Goal: Task Accomplishment & Management: Manage account settings

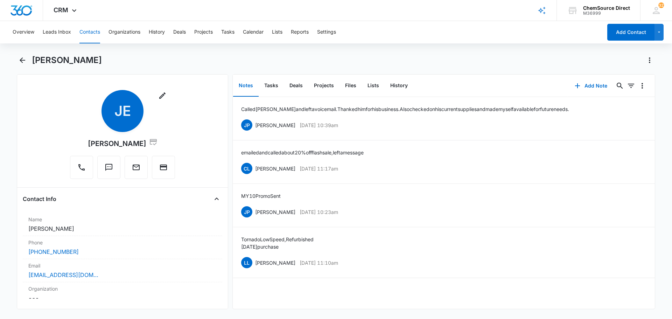
click at [93, 30] on button "Contacts" at bounding box center [89, 32] width 21 height 22
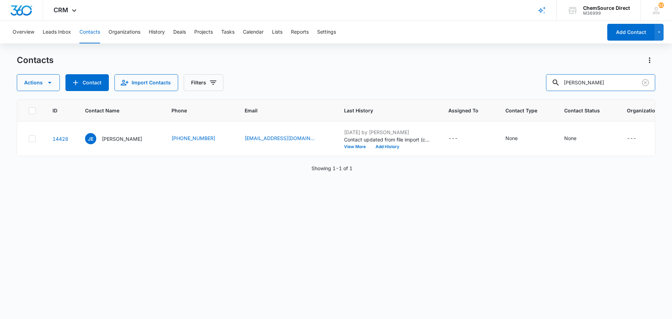
drag, startPoint x: 629, startPoint y: 84, endPoint x: 504, endPoint y: 85, distance: 124.2
click at [504, 85] on div "Actions Contact Import Contacts Filters [PERSON_NAME]" at bounding box center [336, 82] width 638 height 17
type input "[PERSON_NAME]"
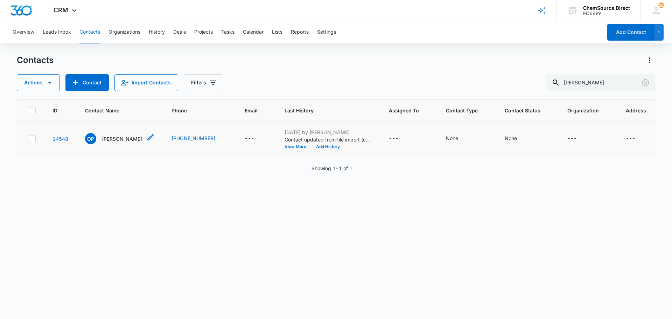
click at [120, 137] on p "[PERSON_NAME]" at bounding box center [122, 138] width 40 height 7
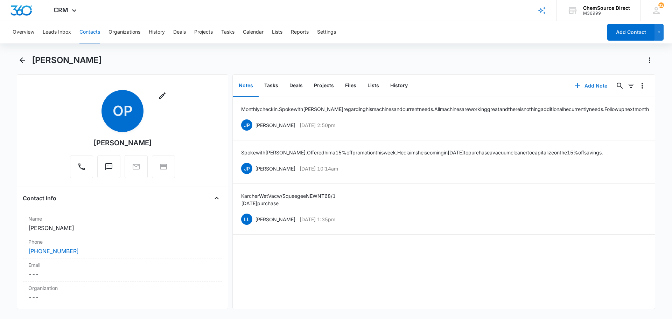
click at [598, 85] on button "Add Note" at bounding box center [590, 85] width 47 height 17
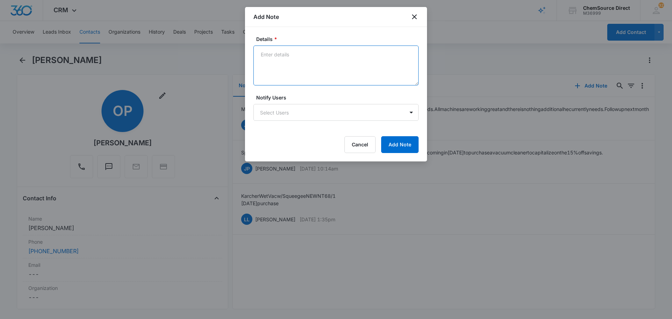
click at [305, 77] on textarea "Details *" at bounding box center [335, 65] width 165 height 40
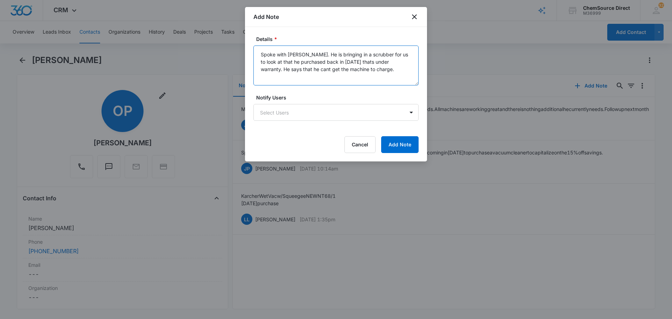
type textarea "Spoke with [PERSON_NAME]. He is bringing in a scrubber for us to look at that h…"
drag, startPoint x: 377, startPoint y: 138, endPoint x: 380, endPoint y: 139, distance: 3.7
click at [378, 139] on div "Cancel Add Note" at bounding box center [335, 144] width 165 height 17
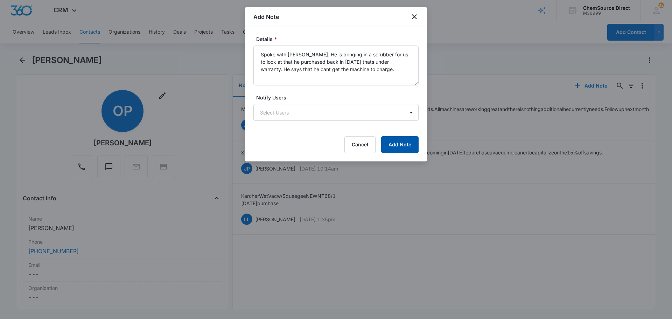
click at [386, 140] on button "Add Note" at bounding box center [399, 144] width 37 height 17
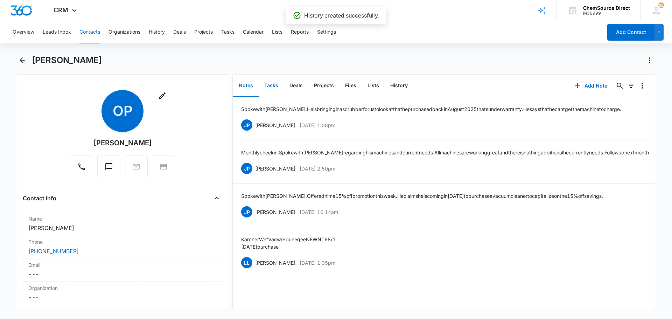
click at [272, 89] on button "Tasks" at bounding box center [270, 86] width 25 height 22
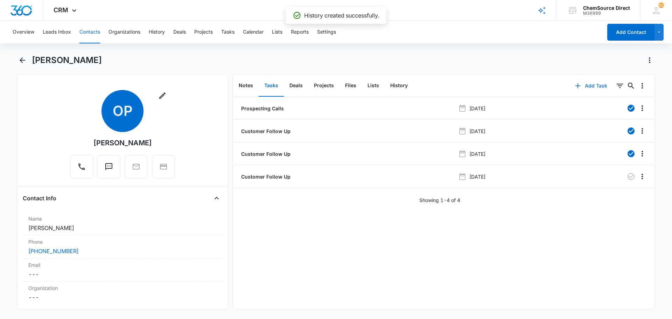
click at [598, 85] on button "Add Task" at bounding box center [591, 85] width 46 height 17
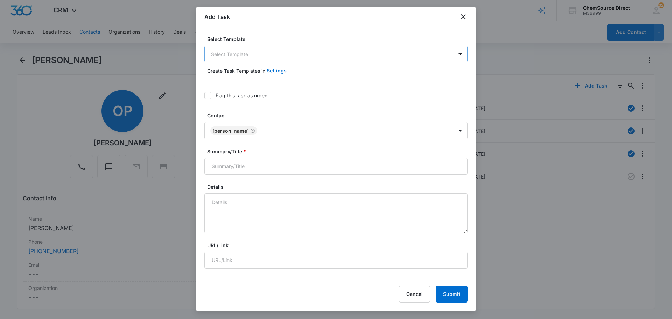
click at [266, 51] on body "CRM Apps Reputation Forms CRM Email Social Payments POS Content Ads Intelligenc…" at bounding box center [336, 159] width 672 height 319
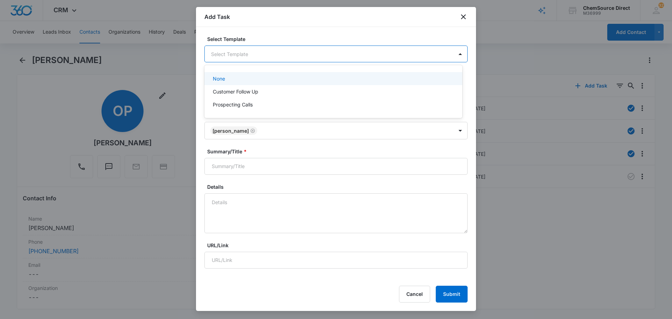
click at [264, 89] on div "Customer Follow Up" at bounding box center [333, 91] width 240 height 7
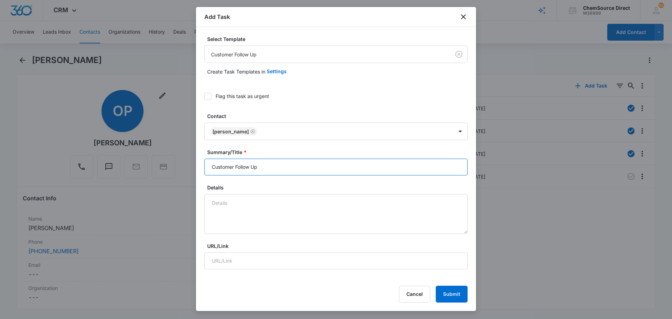
drag, startPoint x: 270, startPoint y: 166, endPoint x: 160, endPoint y: 171, distance: 110.6
click at [161, 171] on body "CRM Apps Reputation Forms CRM Email Social Payments POS Content Ads Intelligenc…" at bounding box center [336, 159] width 672 height 319
type input "Customer Follow Up"
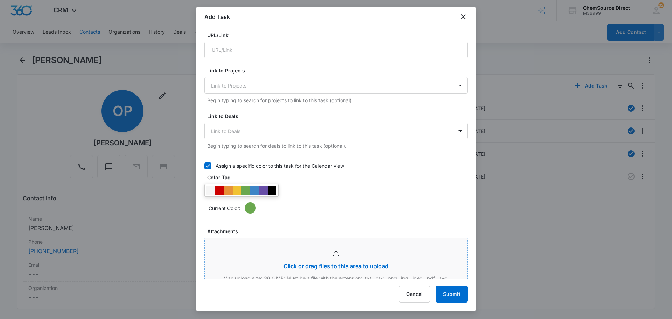
scroll to position [245, 0]
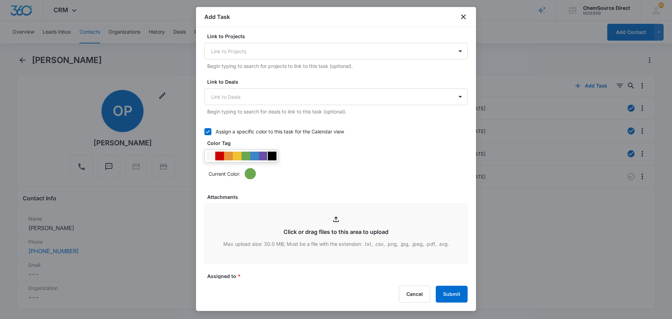
click at [272, 156] on div at bounding box center [272, 155] width 9 height 9
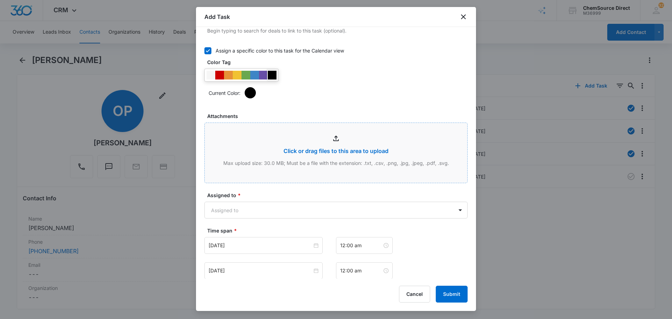
scroll to position [315, 0]
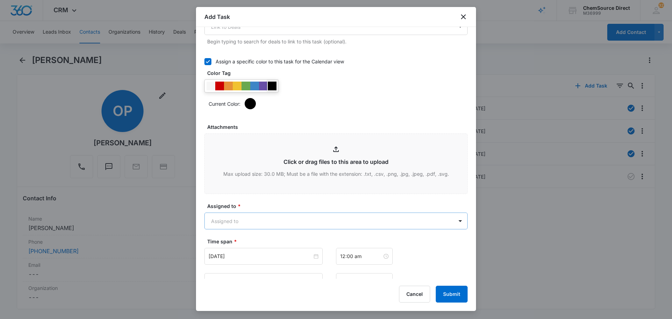
click at [254, 220] on body "CRM Apps Reputation Forms CRM Email Social Payments POS Content Ads Intelligenc…" at bounding box center [336, 159] width 672 height 319
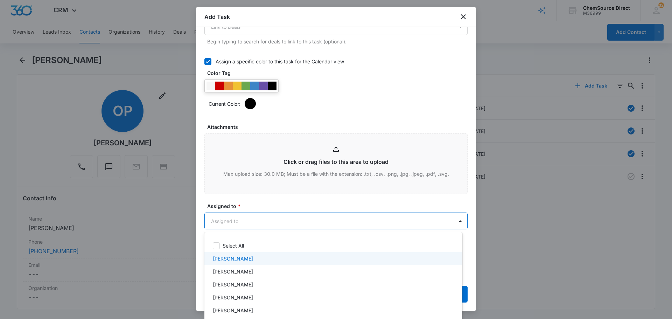
click at [242, 272] on div "[PERSON_NAME]" at bounding box center [333, 271] width 240 height 7
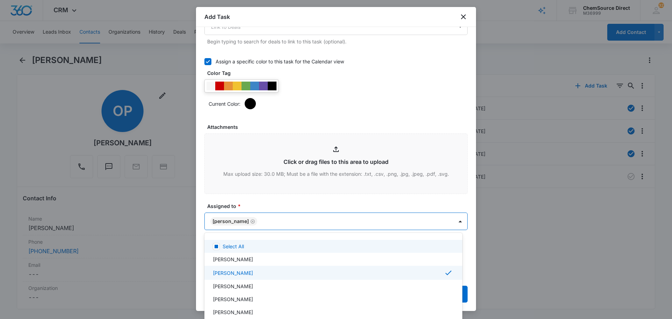
click at [268, 202] on div at bounding box center [336, 159] width 672 height 319
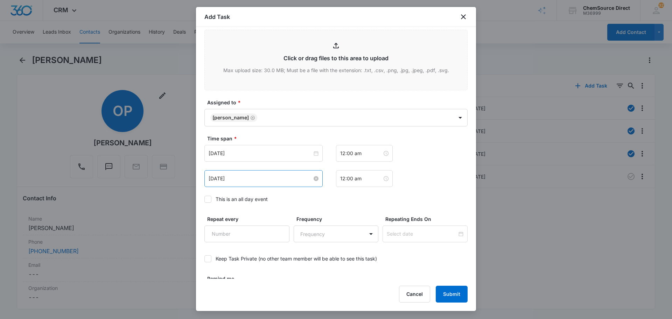
scroll to position [420, 0]
click at [255, 154] on input "[DATE]" at bounding box center [260, 152] width 104 height 8
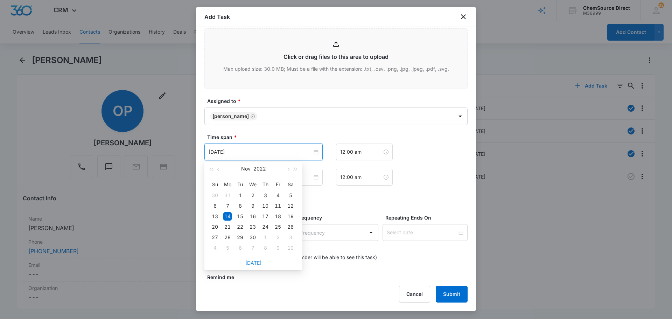
click at [254, 263] on link "[DATE]" at bounding box center [253, 263] width 16 height 6
type input "[DATE]"
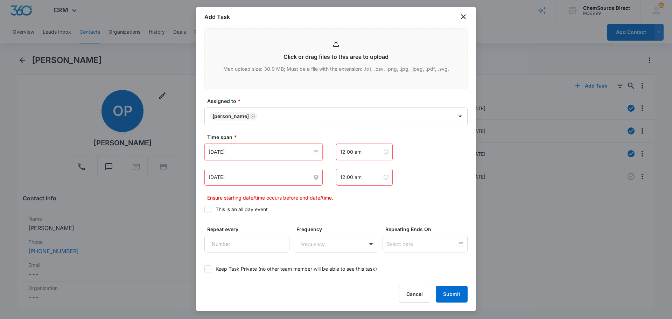
click at [241, 178] on input "[DATE]" at bounding box center [260, 177] width 104 height 8
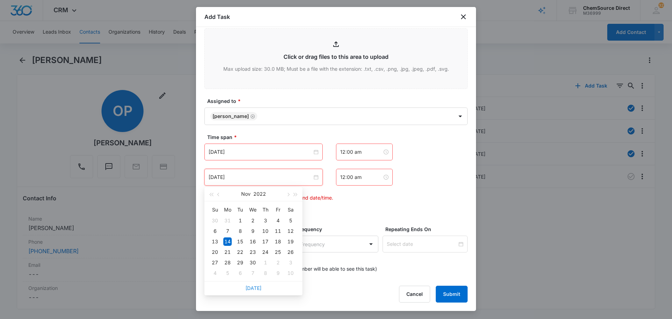
click at [250, 289] on link "[DATE]" at bounding box center [253, 288] width 16 height 6
type input "[DATE]"
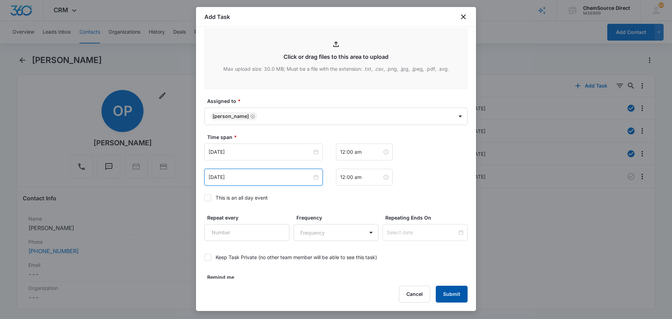
click at [457, 297] on button "Submit" at bounding box center [451, 293] width 32 height 17
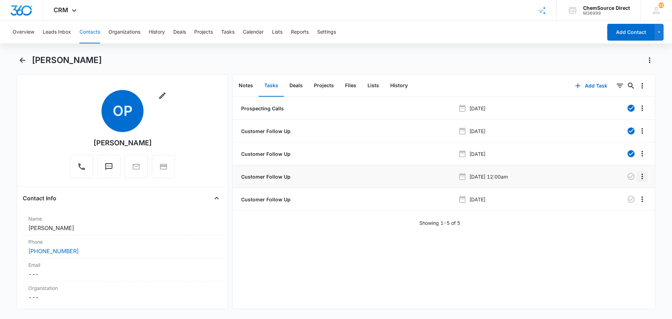
click at [638, 178] on icon "Overflow Menu" at bounding box center [642, 176] width 8 height 8
click at [620, 196] on div "Edit" at bounding box center [617, 195] width 15 height 5
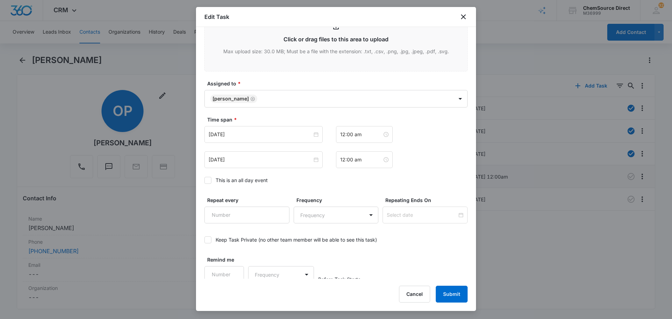
scroll to position [385, 0]
click at [208, 178] on icon at bounding box center [208, 180] width 6 height 6
click at [204, 180] on input "This is an all day event" at bounding box center [204, 180] width 0 height 0
click at [450, 292] on button "Submit" at bounding box center [451, 293] width 32 height 17
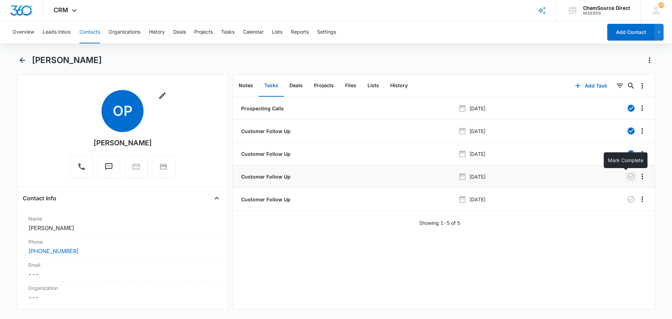
click at [627, 175] on icon "button" at bounding box center [630, 176] width 8 height 8
click at [93, 32] on button "Contacts" at bounding box center [89, 32] width 21 height 22
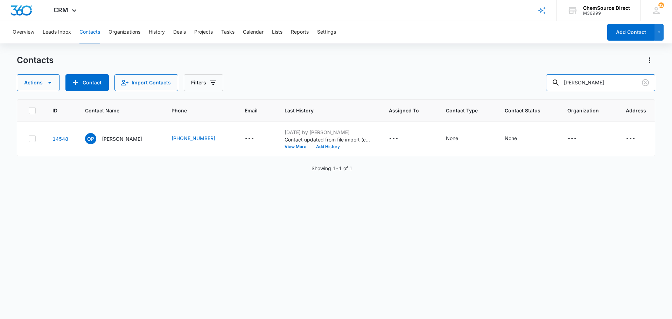
drag, startPoint x: 618, startPoint y: 84, endPoint x: 486, endPoint y: 76, distance: 132.1
click at [487, 76] on div "Actions Contact Import Contacts Filters [PERSON_NAME]" at bounding box center [336, 82] width 638 height 17
type input "k"
type input "ABF"
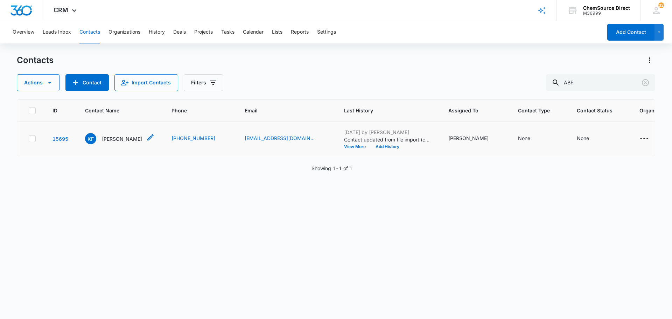
click at [117, 137] on p "[PERSON_NAME]" at bounding box center [122, 138] width 40 height 7
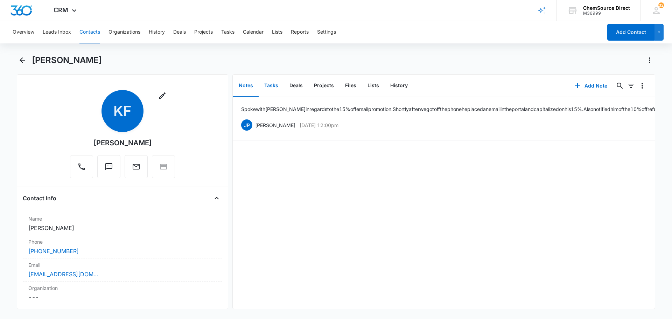
click at [272, 86] on button "Tasks" at bounding box center [270, 86] width 25 height 22
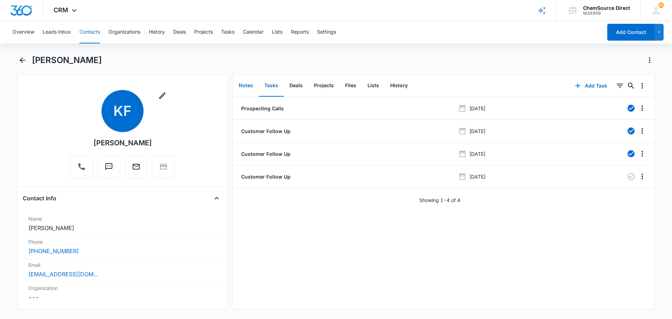
click at [244, 88] on button "Notes" at bounding box center [246, 86] width 26 height 22
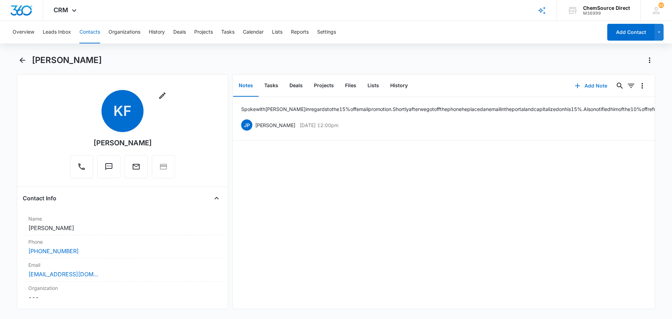
click at [586, 88] on button "Add Note" at bounding box center [590, 85] width 47 height 17
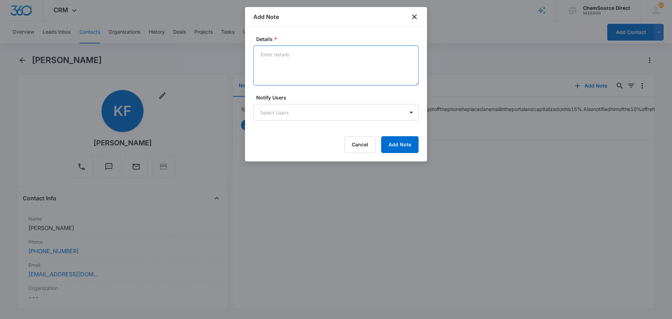
click at [307, 71] on textarea "Details *" at bounding box center [335, 65] width 165 height 40
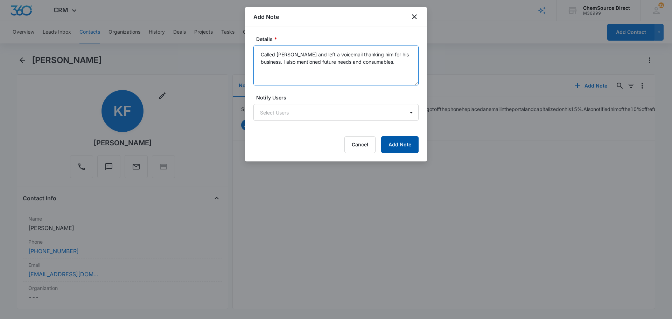
type textarea "Called [PERSON_NAME] and left a voicemail thanking him for his business. I also…"
click at [391, 144] on button "Add Note" at bounding box center [399, 144] width 37 height 17
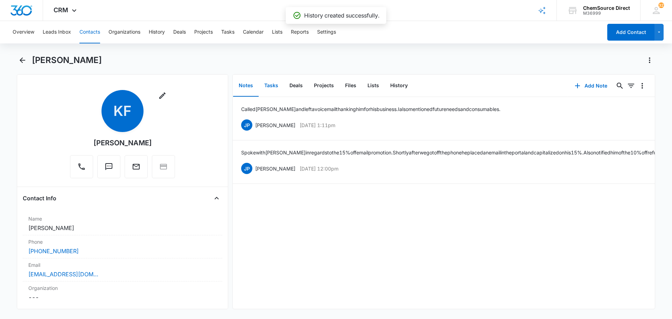
click at [270, 87] on button "Tasks" at bounding box center [270, 86] width 25 height 22
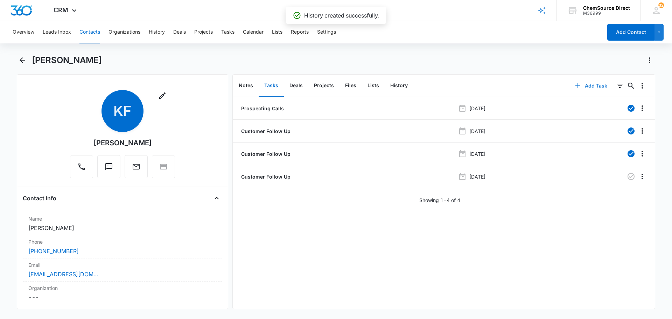
click at [595, 90] on button "Add Task" at bounding box center [591, 85] width 46 height 17
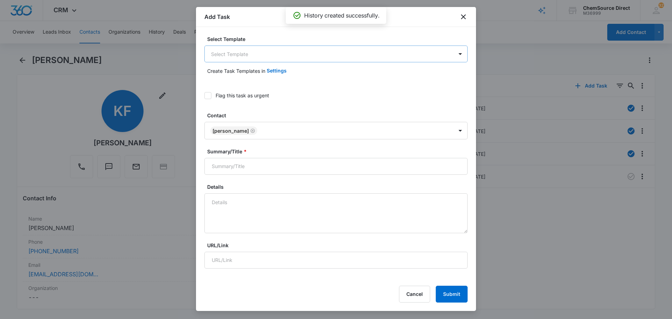
click at [317, 54] on body "CRM Apps Reputation Forms CRM Email Social Payments POS Content Ads Intelligenc…" at bounding box center [336, 159] width 672 height 319
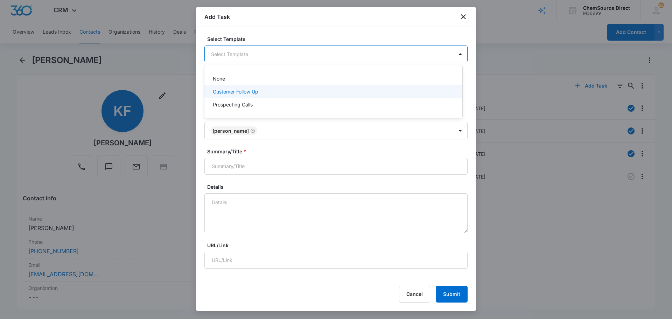
click at [297, 93] on div "Customer Follow Up" at bounding box center [333, 91] width 240 height 7
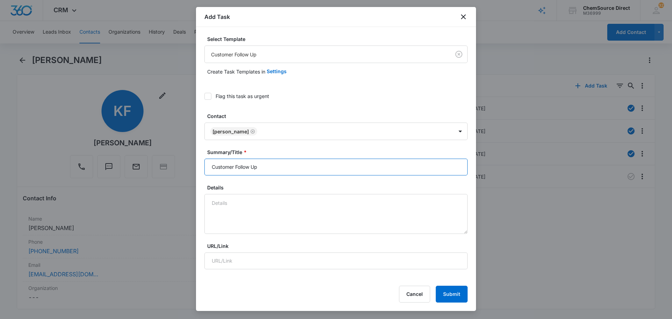
click at [267, 168] on input "Customer Follow Up" at bounding box center [335, 166] width 263 height 17
drag, startPoint x: 267, startPoint y: 168, endPoint x: 167, endPoint y: 168, distance: 99.3
click at [168, 168] on body "CRM Apps Reputation Forms CRM Email Social Payments POS Content Ads Intelligenc…" at bounding box center [336, 159] width 672 height 319
type input "Customer Follow Up"
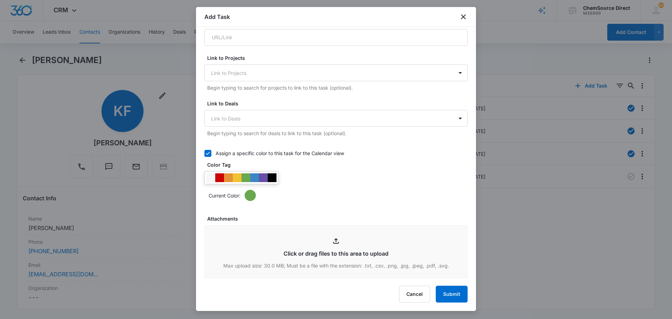
scroll to position [280, 0]
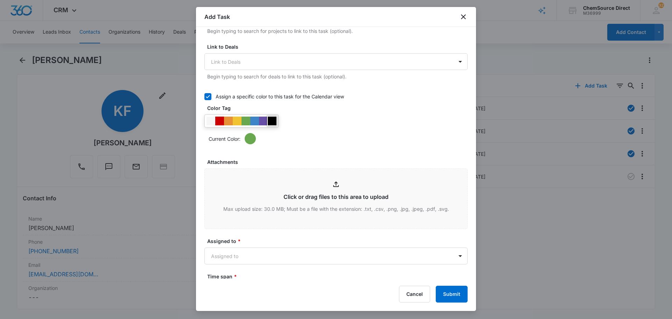
click at [272, 125] on div at bounding box center [272, 120] width 9 height 9
click at [269, 257] on body "CRM Apps Reputation Forms CRM Email Social Payments POS Content Ads Intelligenc…" at bounding box center [336, 159] width 672 height 319
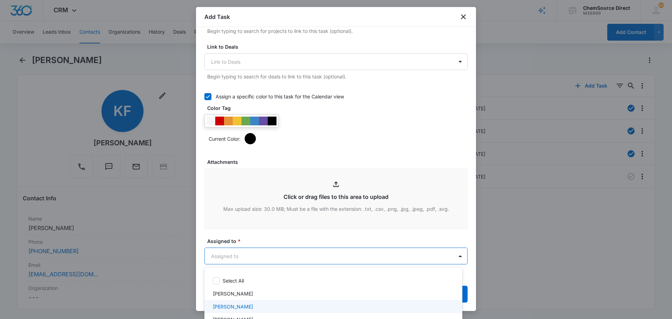
click at [259, 306] on div "[PERSON_NAME]" at bounding box center [333, 306] width 240 height 7
click at [279, 239] on div at bounding box center [336, 159] width 672 height 319
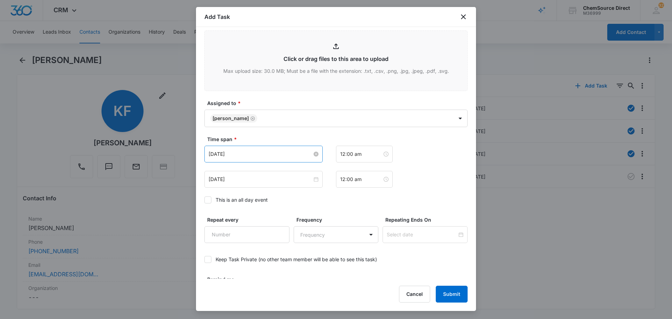
scroll to position [420, 0]
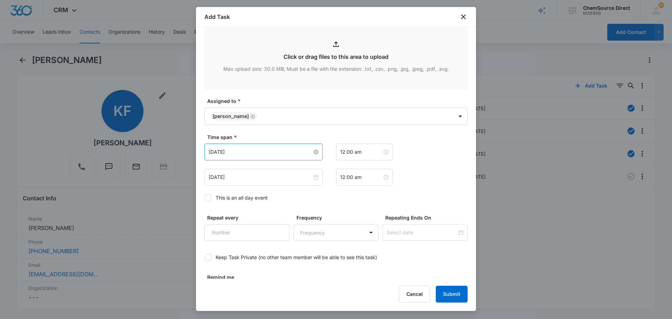
click at [258, 152] on input "[DATE]" at bounding box center [260, 152] width 104 height 8
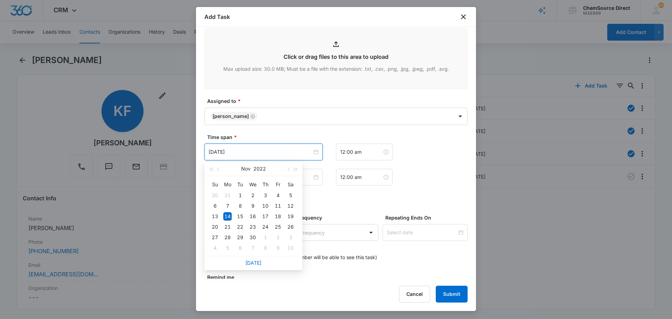
click at [249, 266] on div "[DATE]" at bounding box center [253, 263] width 98 height 14
click at [251, 262] on link "[DATE]" at bounding box center [253, 263] width 16 height 6
type input "[DATE]"
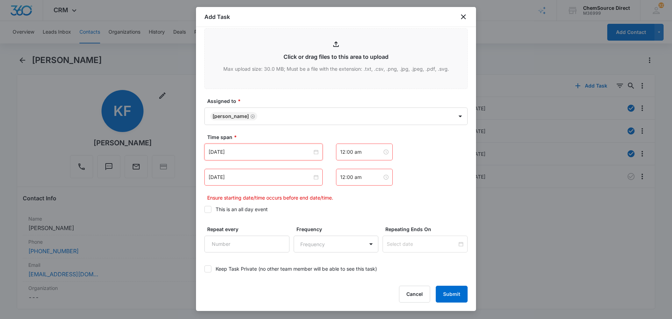
click at [266, 173] on div "[DATE]" at bounding box center [263, 177] width 118 height 17
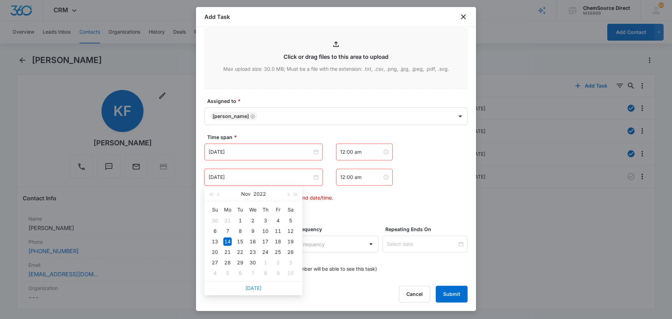
click at [257, 289] on link "[DATE]" at bounding box center [253, 288] width 16 height 6
type input "[DATE]"
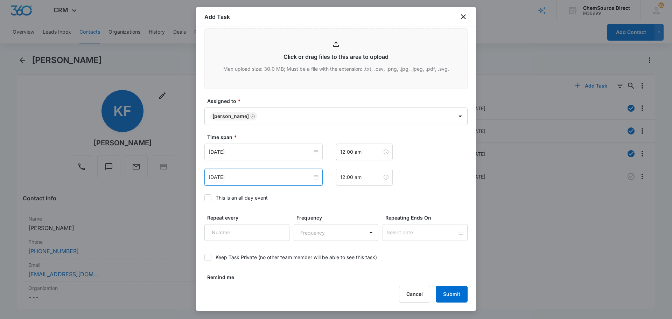
drag, startPoint x: 214, startPoint y: 198, endPoint x: 222, endPoint y: 201, distance: 9.0
click at [213, 198] on label "This is an all day event" at bounding box center [335, 197] width 263 height 7
click at [204, 198] on input "This is an all day event" at bounding box center [204, 198] width 0 height 0
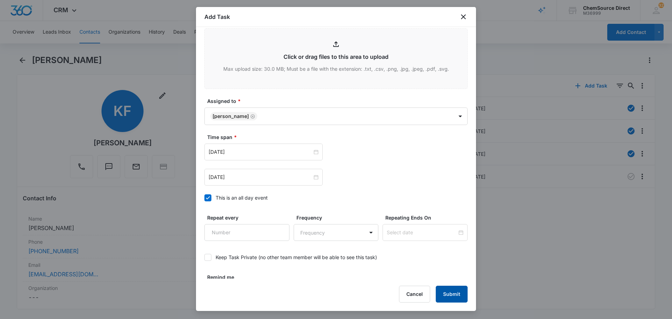
click at [457, 296] on button "Submit" at bounding box center [451, 293] width 32 height 17
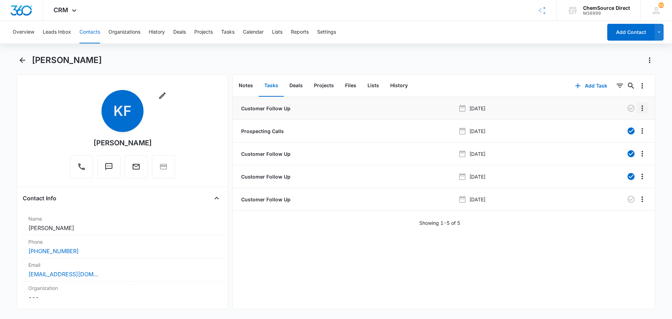
click at [638, 110] on icon "Overflow Menu" at bounding box center [642, 108] width 8 height 8
click at [627, 125] on button "Edit" at bounding box center [622, 127] width 40 height 10
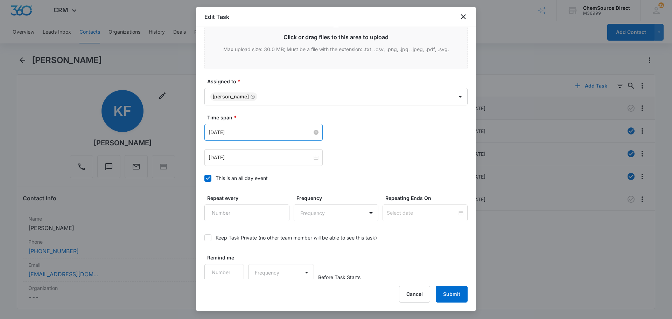
scroll to position [389, 0]
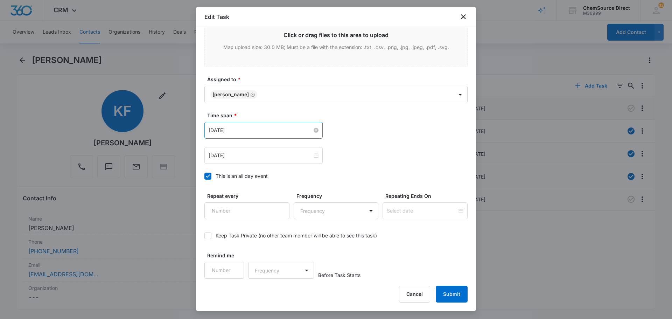
click at [265, 131] on input "[DATE]" at bounding box center [260, 130] width 104 height 8
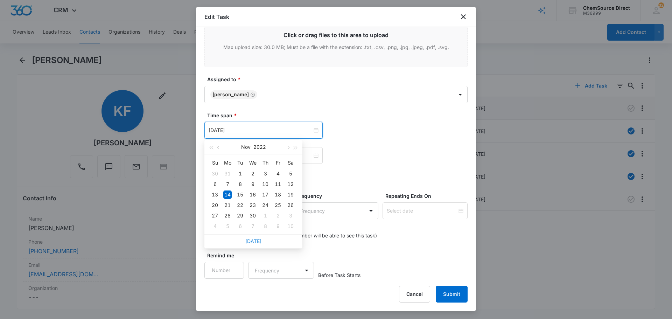
click at [258, 241] on link "[DATE]" at bounding box center [253, 241] width 16 height 6
type input "[DATE]"
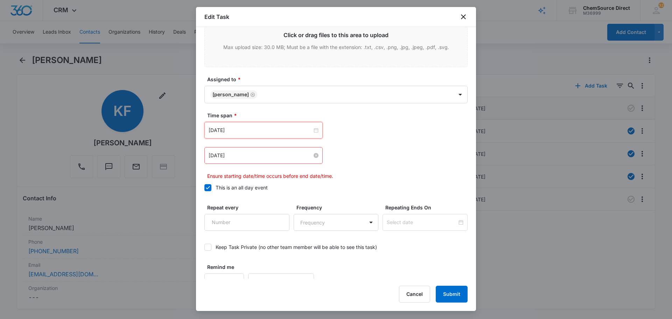
click at [243, 156] on input "[DATE]" at bounding box center [260, 155] width 104 height 8
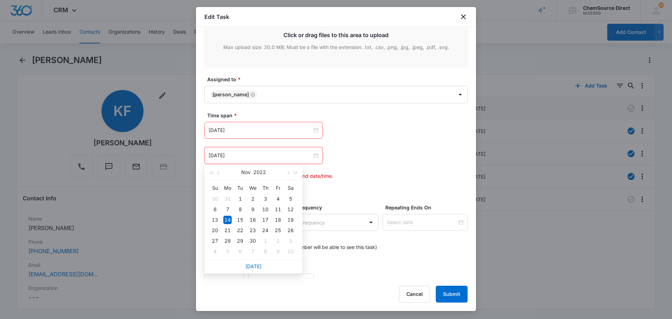
click at [254, 262] on div "[DATE]" at bounding box center [253, 266] width 98 height 14
click at [254, 264] on link "[DATE]" at bounding box center [253, 266] width 16 height 6
type input "[DATE]"
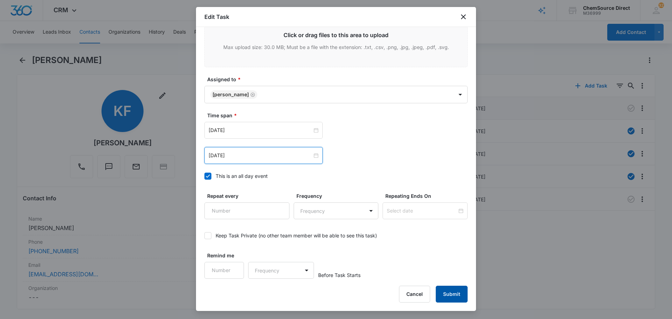
click at [454, 294] on button "Submit" at bounding box center [451, 293] width 32 height 17
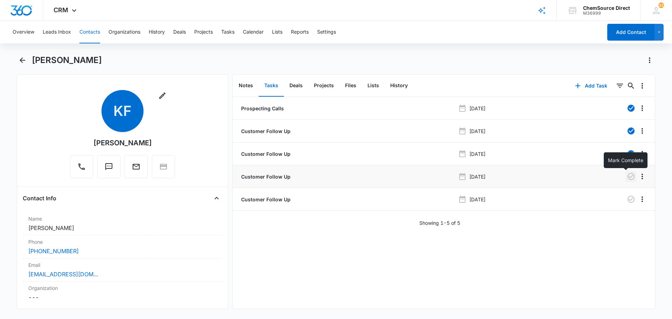
click at [627, 178] on icon "button" at bounding box center [630, 176] width 8 height 8
click at [96, 29] on button "Contacts" at bounding box center [89, 32] width 21 height 22
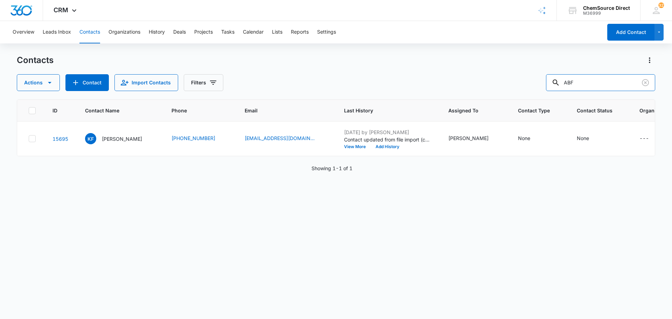
drag, startPoint x: 592, startPoint y: 81, endPoint x: 509, endPoint y: 93, distance: 84.1
click at [510, 93] on div "Contacts Actions Contact Import Contacts Filters ABF ID Contact Name Phone Emai…" at bounding box center [336, 186] width 638 height 263
type input "r"
type input "[PERSON_NAME]"
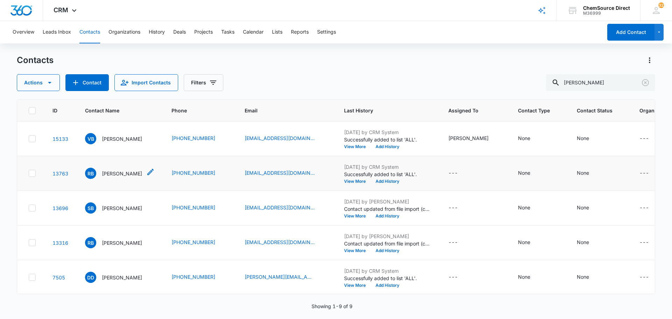
click at [121, 174] on p "[PERSON_NAME]" at bounding box center [122, 173] width 40 height 7
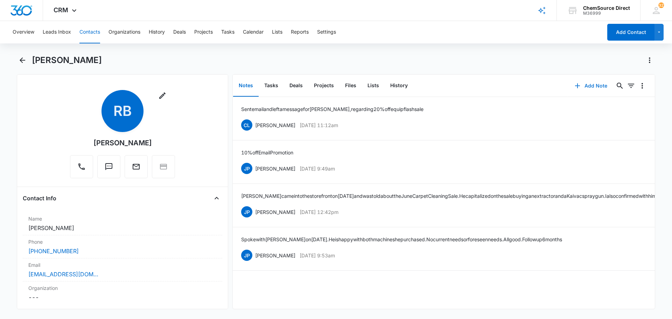
click at [590, 85] on button "Add Note" at bounding box center [590, 85] width 47 height 17
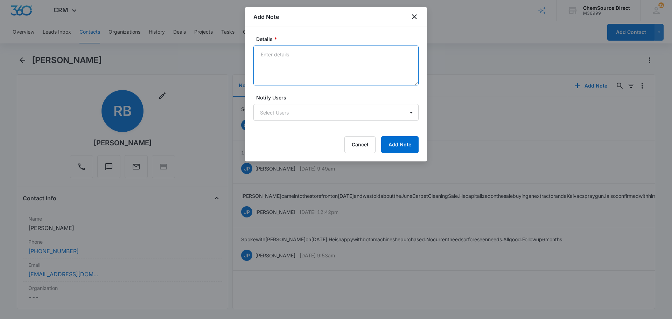
click at [302, 78] on textarea "Details *" at bounding box center [335, 65] width 165 height 40
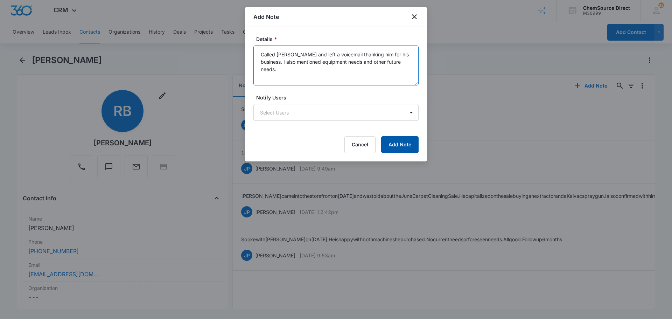
type textarea "Called [PERSON_NAME] and left a voicemail thanking him for his business. I also…"
click at [398, 144] on button "Add Note" at bounding box center [399, 144] width 37 height 17
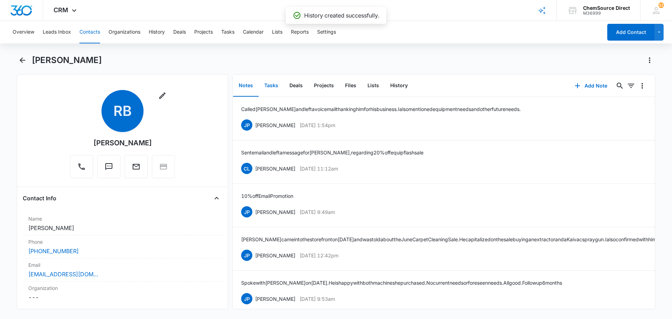
click at [271, 87] on button "Tasks" at bounding box center [270, 86] width 25 height 22
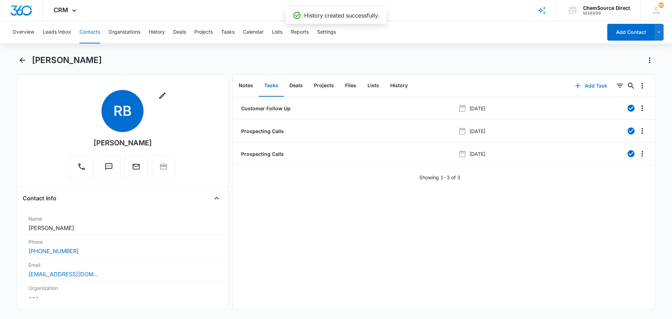
click at [589, 85] on button "Add Task" at bounding box center [591, 85] width 46 height 17
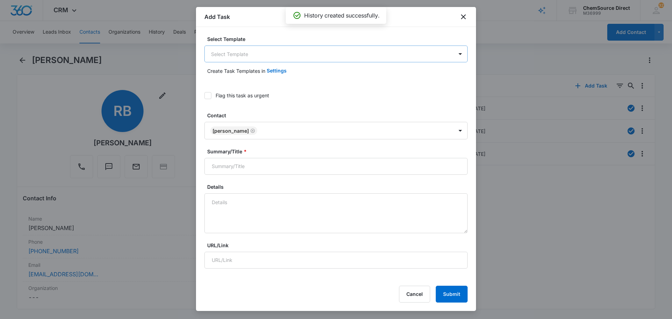
click at [268, 57] on body "CRM Apps Reputation Forms CRM Email Social Payments POS Content Ads Intelligenc…" at bounding box center [336, 159] width 672 height 319
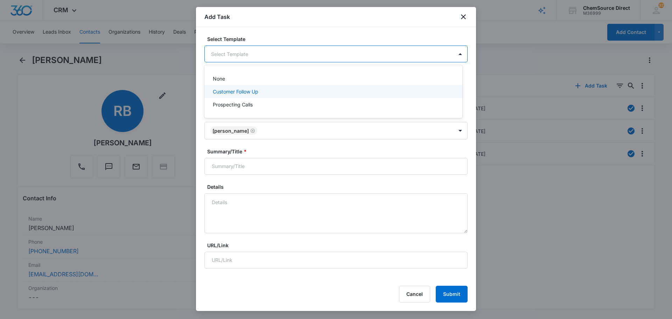
click at [270, 96] on div "Customer Follow Up" at bounding box center [333, 91] width 258 height 13
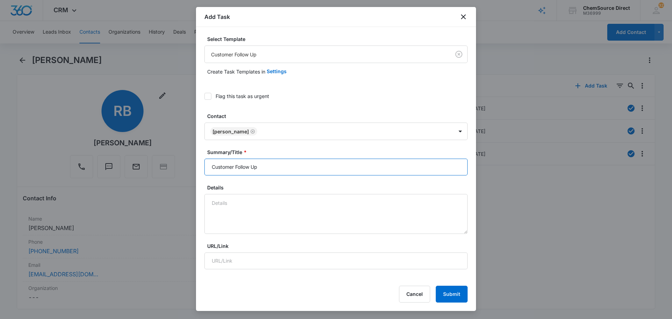
drag, startPoint x: 277, startPoint y: 170, endPoint x: 173, endPoint y: 168, distance: 103.6
click at [173, 168] on body "CRM Apps Reputation Forms CRM Email Social Payments POS Content Ads Intelligenc…" at bounding box center [336, 159] width 672 height 319
type input "Customer Follow Up"
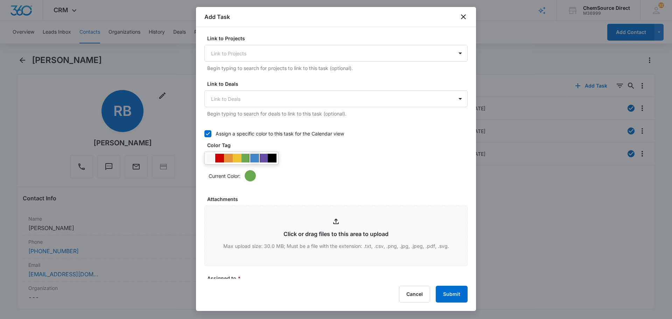
scroll to position [245, 0]
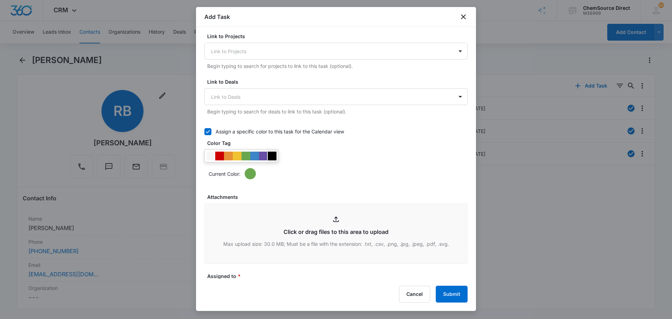
click at [270, 153] on div at bounding box center [272, 155] width 9 height 9
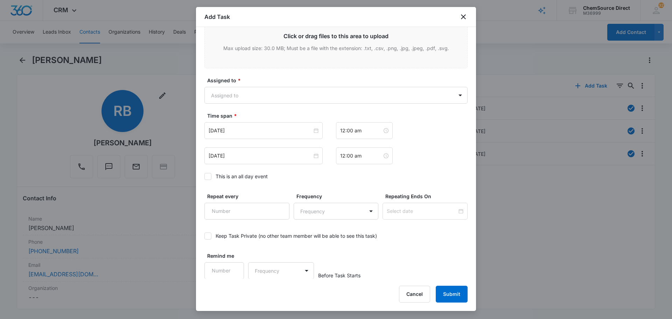
scroll to position [441, 0]
click at [268, 97] on body "CRM Apps Reputation Forms CRM Email Social Payments POS Content Ads Intelligenc…" at bounding box center [336, 159] width 672 height 319
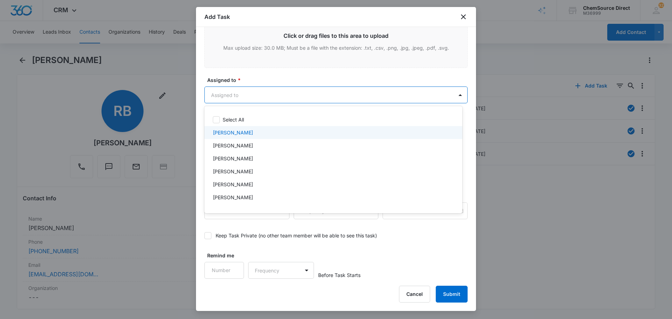
click at [250, 142] on div "[PERSON_NAME]" at bounding box center [333, 145] width 240 height 7
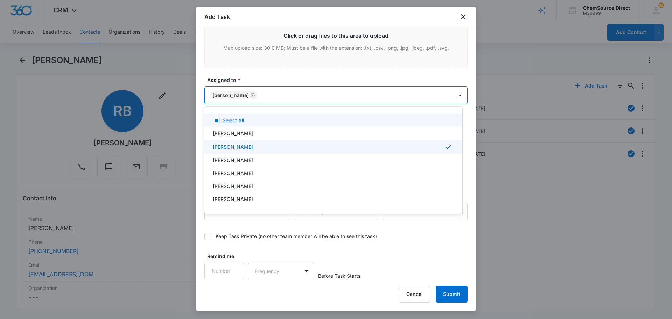
click at [269, 75] on div at bounding box center [336, 159] width 672 height 319
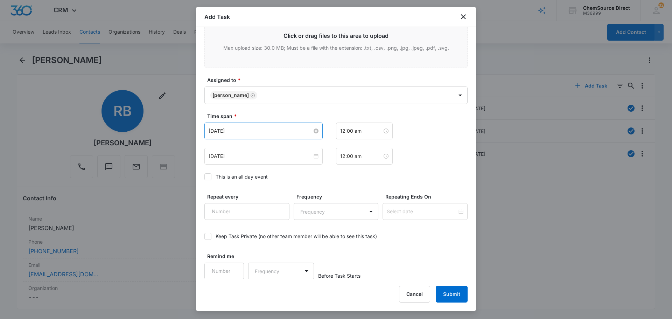
click at [261, 130] on input "[DATE]" at bounding box center [260, 131] width 104 height 8
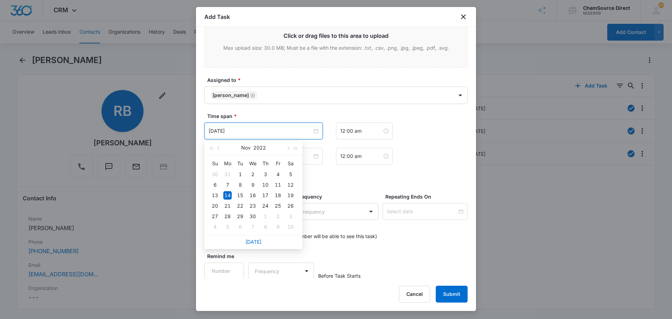
click at [249, 246] on div "[DATE]" at bounding box center [253, 242] width 98 height 14
click at [251, 241] on link "[DATE]" at bounding box center [253, 242] width 16 height 6
type input "[DATE]"
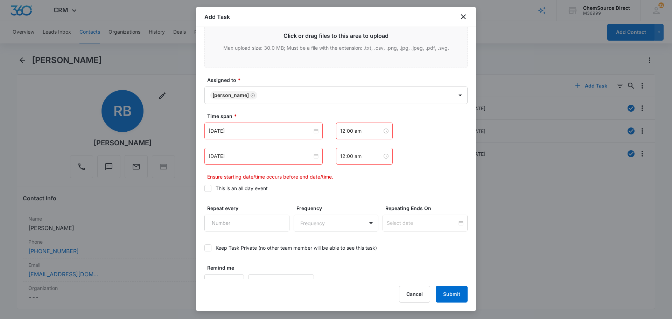
click at [236, 149] on div "[DATE]" at bounding box center [263, 156] width 118 height 17
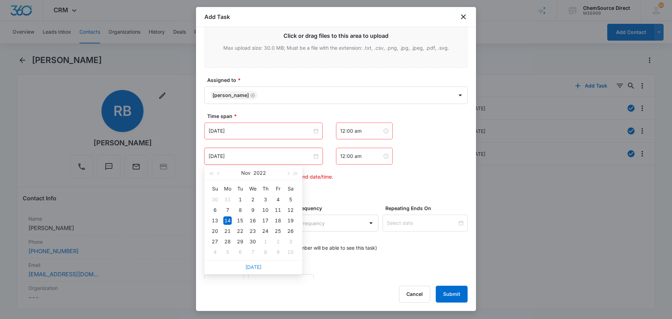
click at [253, 267] on link "[DATE]" at bounding box center [253, 267] width 16 height 6
type input "[DATE]"
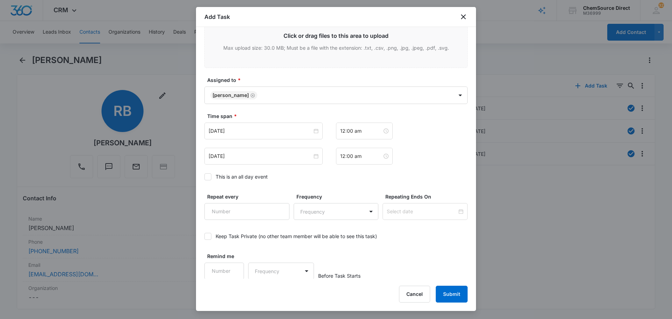
click at [211, 175] on icon at bounding box center [208, 176] width 6 height 6
click at [204, 177] on input "This is an all day event" at bounding box center [204, 177] width 0 height 0
click at [254, 119] on label "Time span *" at bounding box center [338, 115] width 263 height 7
click at [250, 128] on input "[DATE]" at bounding box center [260, 131] width 104 height 8
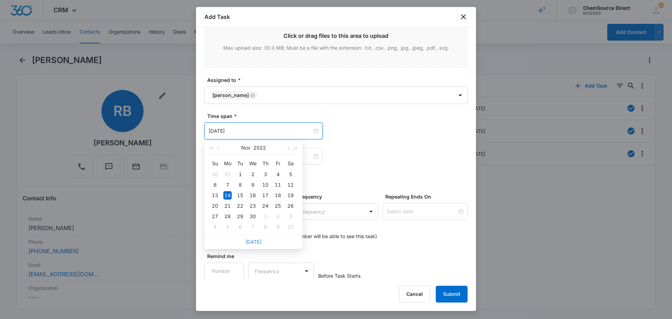
click at [253, 244] on link "[DATE]" at bounding box center [253, 242] width 16 height 6
type input "[DATE]"
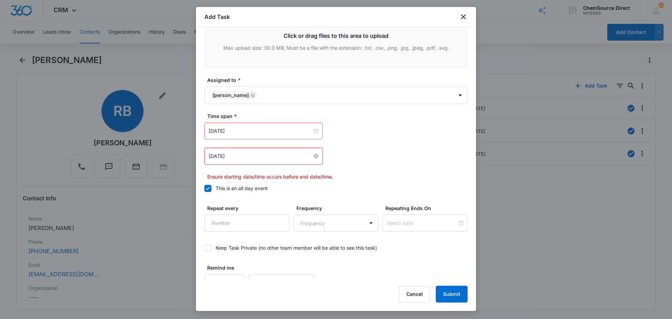
click at [242, 156] on input "[DATE]" at bounding box center [260, 156] width 104 height 8
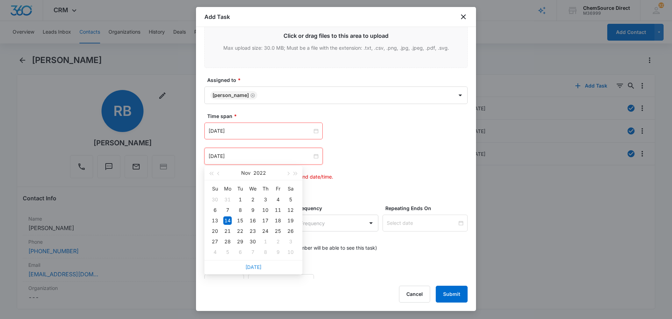
click at [253, 264] on link "[DATE]" at bounding box center [253, 267] width 16 height 6
type input "[DATE]"
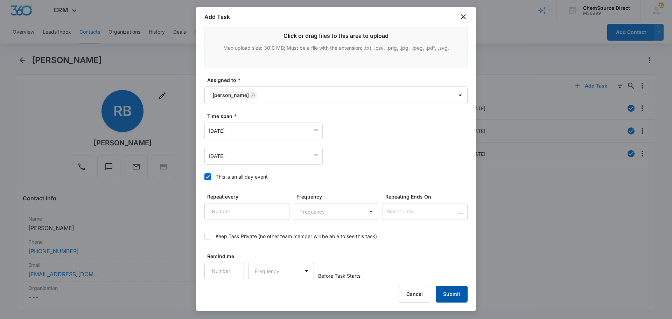
click at [450, 295] on button "Submit" at bounding box center [451, 293] width 32 height 17
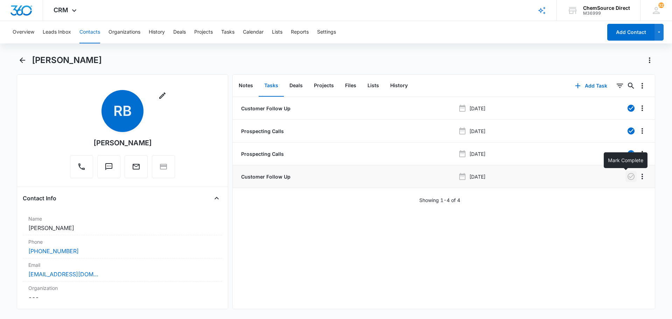
click at [628, 177] on icon "button" at bounding box center [630, 176] width 7 height 7
click at [228, 33] on button "Tasks" at bounding box center [227, 32] width 13 height 22
